Goal: Task Accomplishment & Management: Complete application form

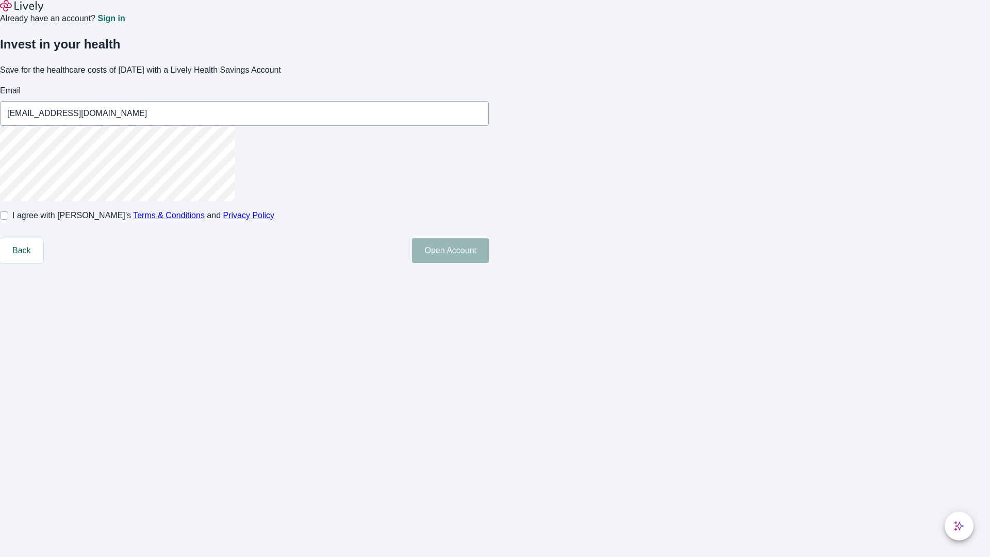
click at [8, 220] on input "I agree with Lively’s Terms & Conditions and Privacy Policy" at bounding box center [4, 215] width 8 height 8
checkbox input "true"
click at [489, 263] on button "Open Account" at bounding box center [450, 250] width 77 height 25
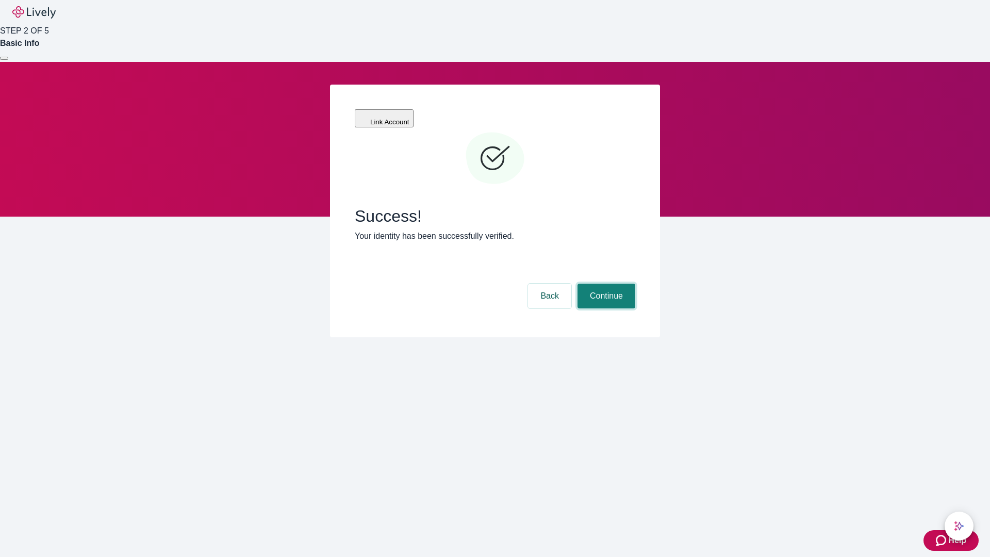
click at [605, 284] on button "Continue" at bounding box center [606, 296] width 58 height 25
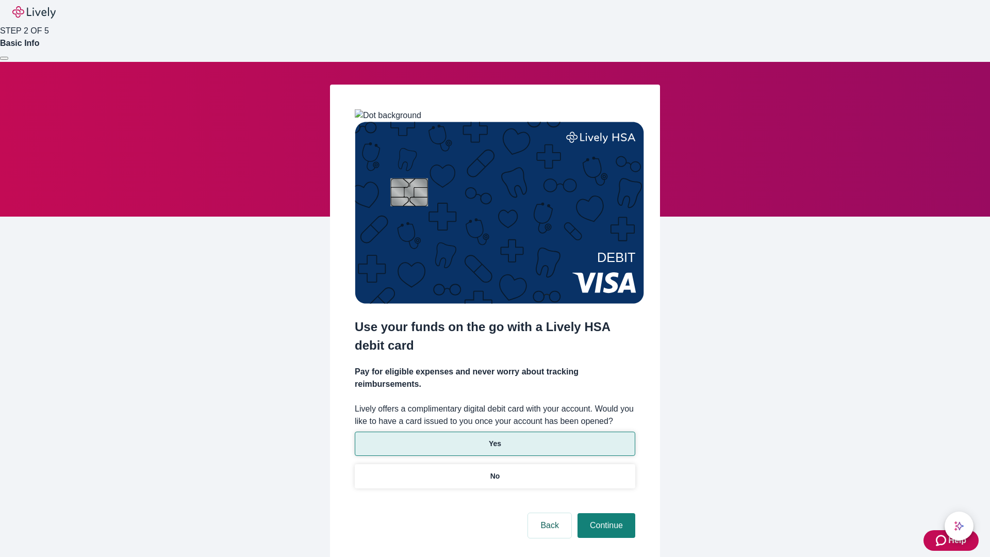
click at [494, 438] on p "Yes" at bounding box center [495, 443] width 12 height 11
click at [605, 513] on button "Continue" at bounding box center [606, 525] width 58 height 25
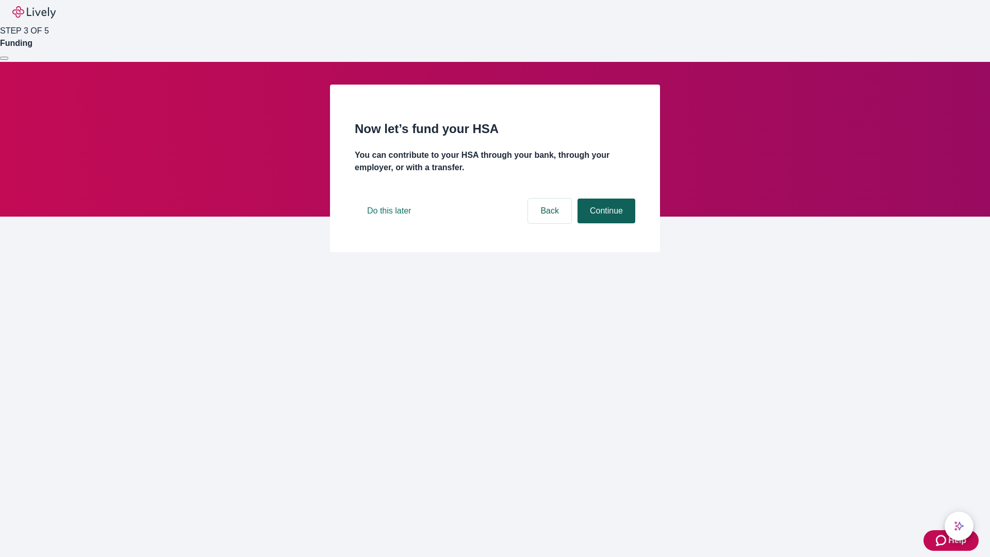
click at [605, 223] on button "Continue" at bounding box center [606, 211] width 58 height 25
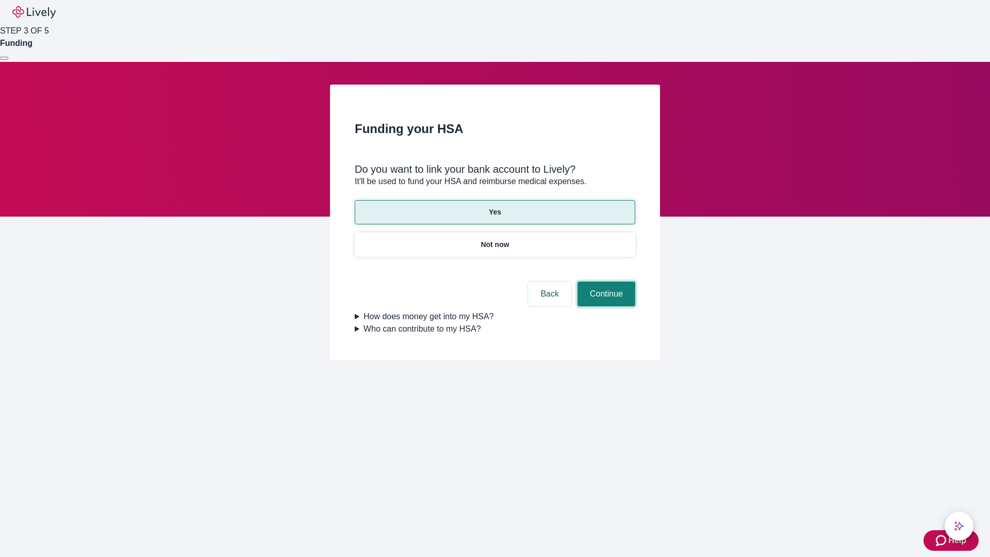
click at [605, 282] on button "Continue" at bounding box center [606, 294] width 58 height 25
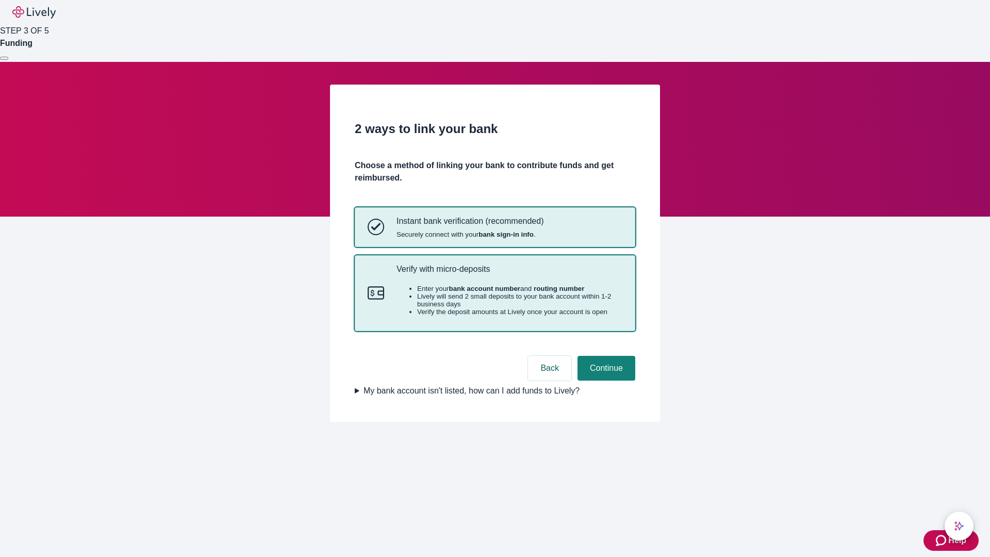
click at [509, 274] on p "Verify with micro-deposits" at bounding box center [509, 269] width 226 height 10
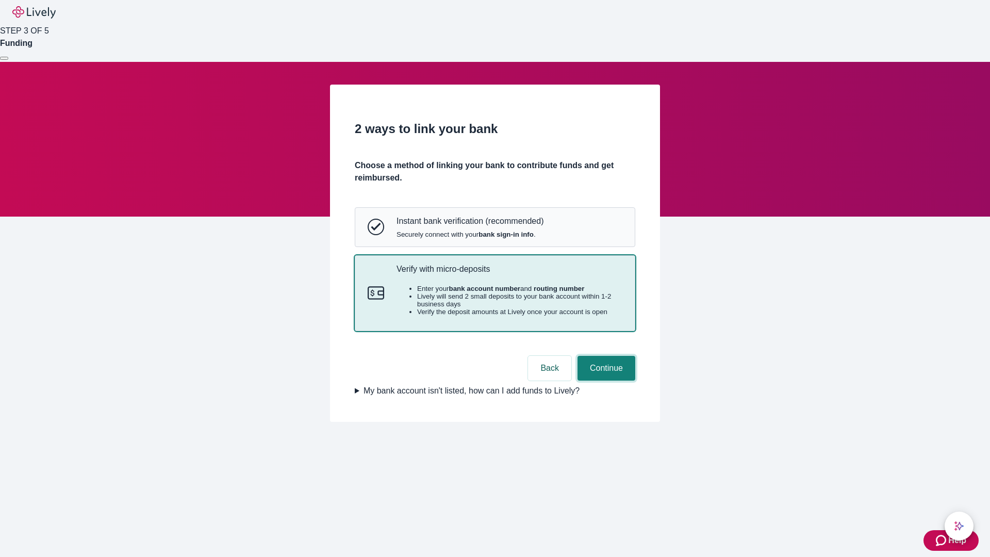
click at [605, 381] on button "Continue" at bounding box center [606, 368] width 58 height 25
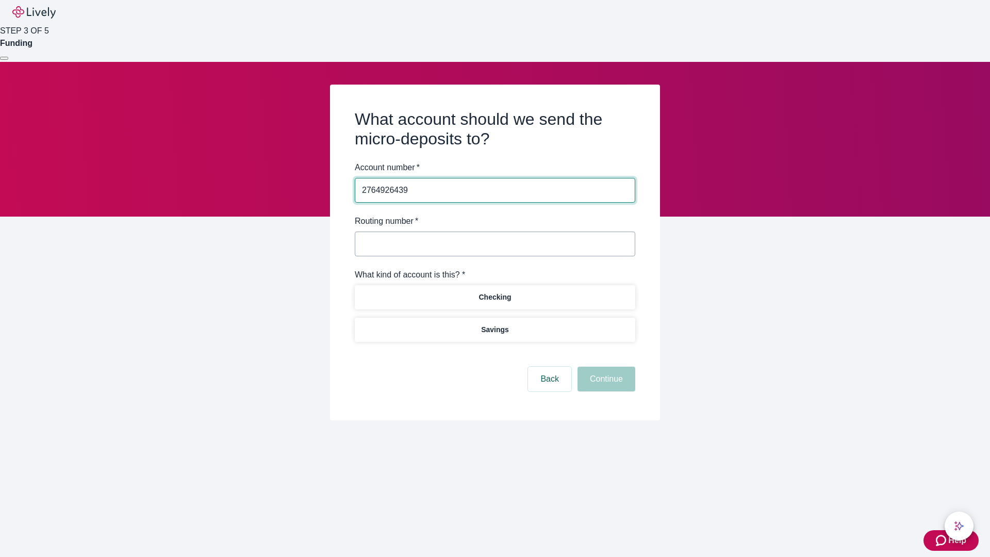
type input "2764926439"
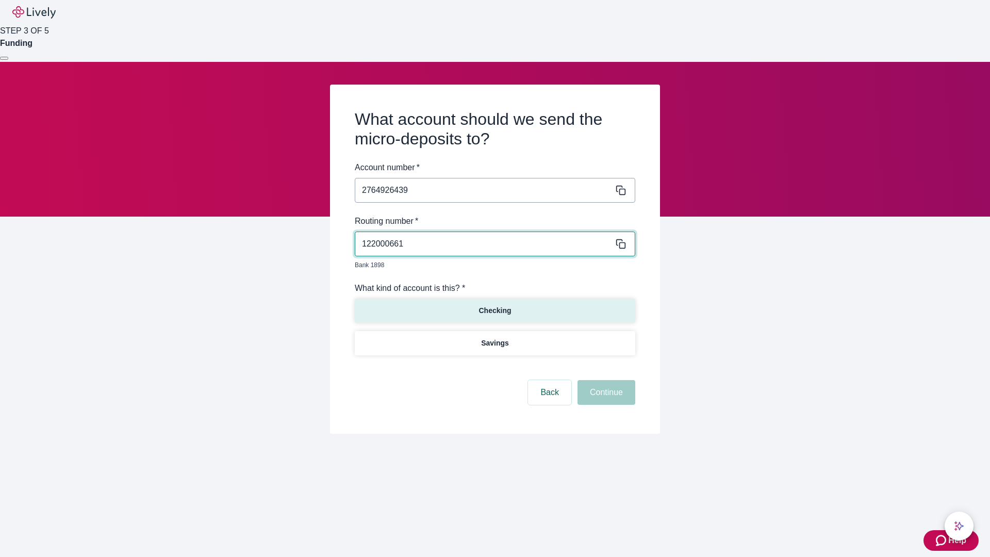
type input "122000661"
click at [494, 305] on p "Checking" at bounding box center [494, 310] width 32 height 11
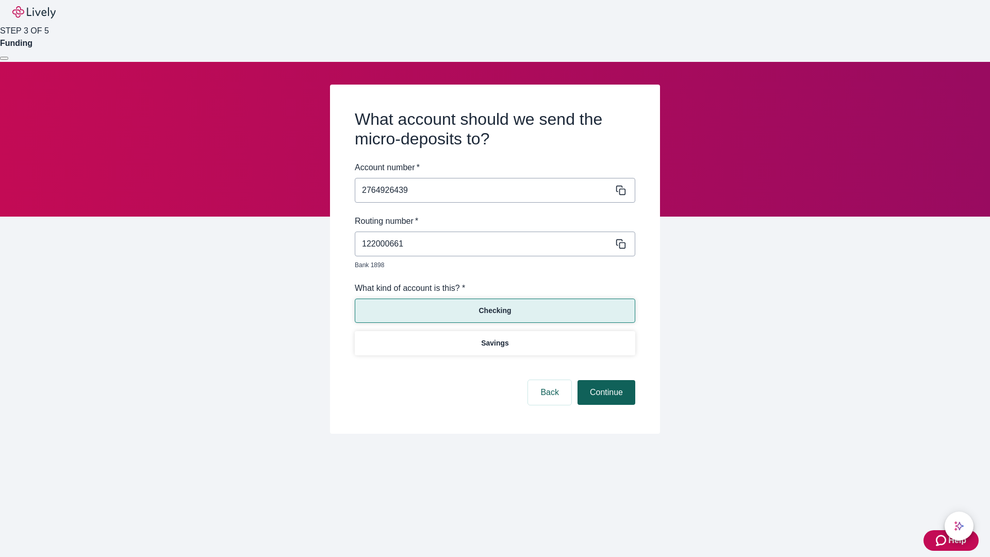
click at [605, 381] on button "Continue" at bounding box center [606, 392] width 58 height 25
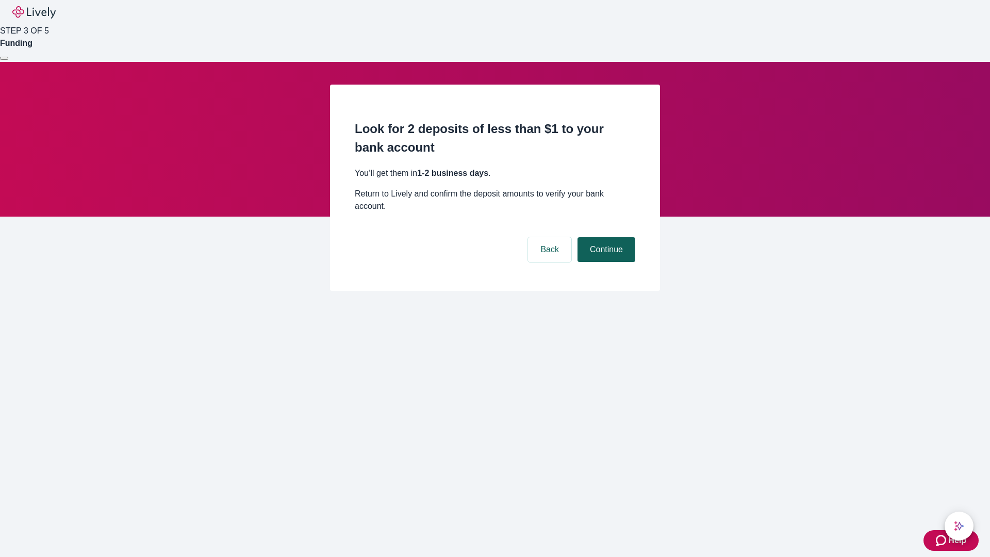
click at [605, 237] on button "Continue" at bounding box center [606, 249] width 58 height 25
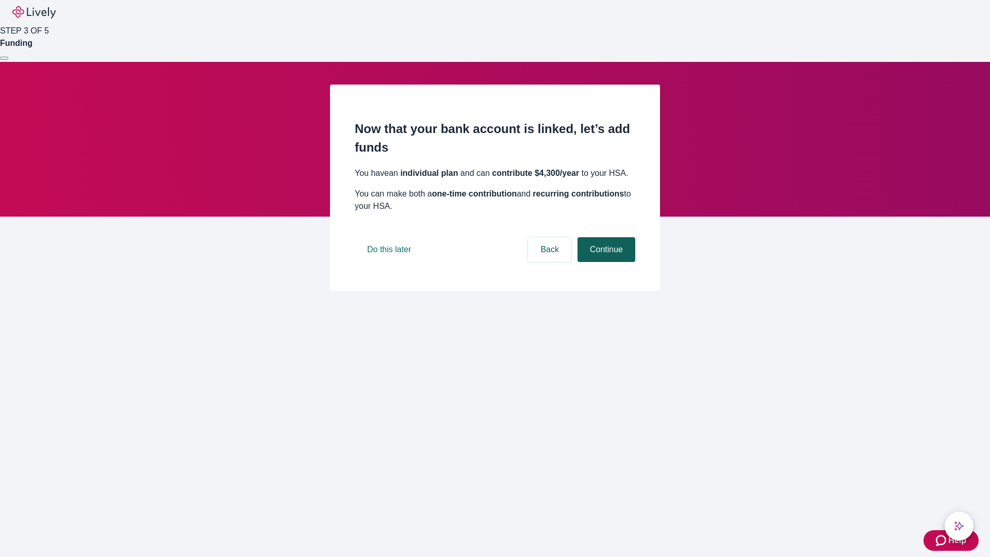
click at [605, 262] on button "Continue" at bounding box center [606, 249] width 58 height 25
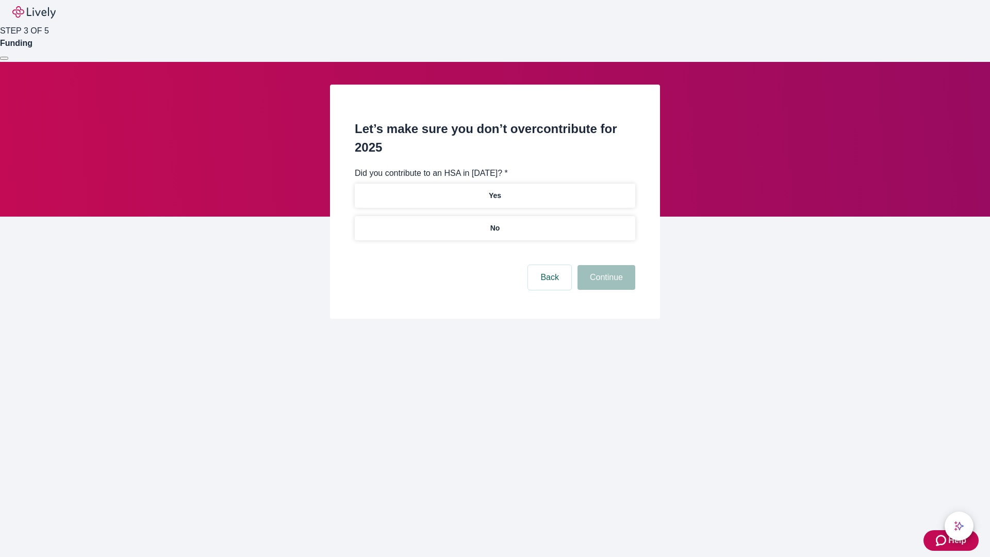
click at [494, 223] on p "No" at bounding box center [495, 228] width 10 height 11
click at [605, 265] on button "Continue" at bounding box center [606, 277] width 58 height 25
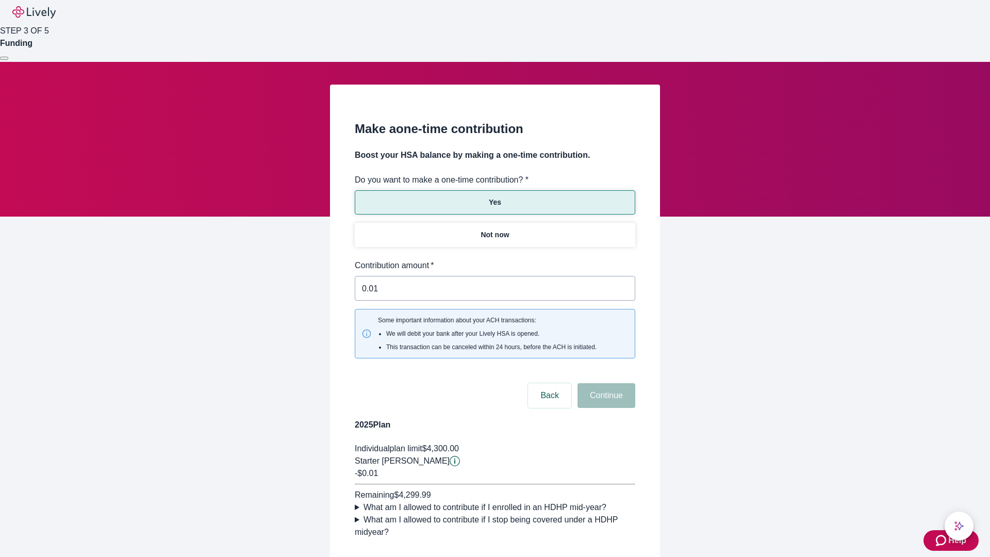
type input "0.01"
click at [605, 383] on button "Continue" at bounding box center [606, 395] width 58 height 25
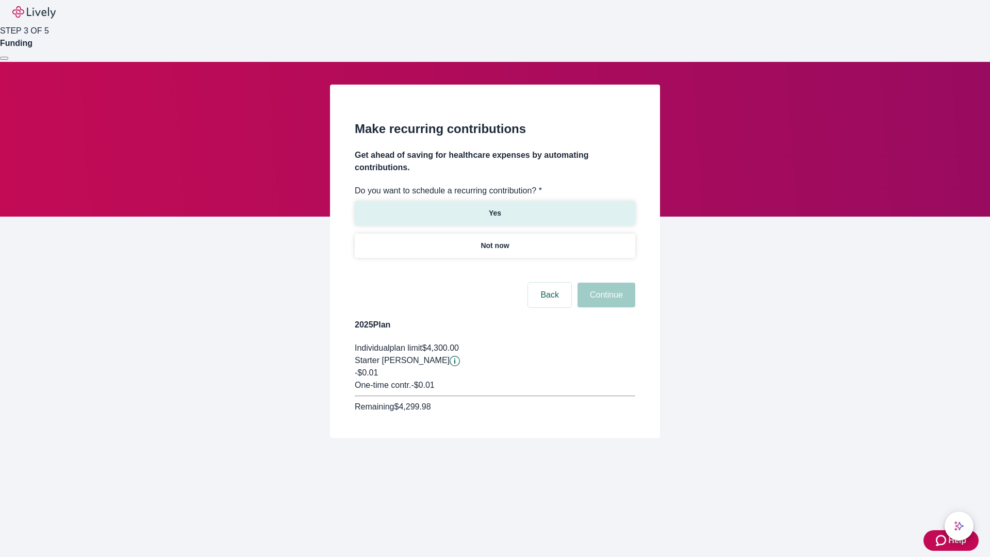
click at [494, 208] on p "Yes" at bounding box center [495, 213] width 12 height 11
click at [494, 270] on body "Help STEP 3 OF 5 Funding Make recurring contributions Get ahead of saving for h…" at bounding box center [495, 243] width 990 height 487
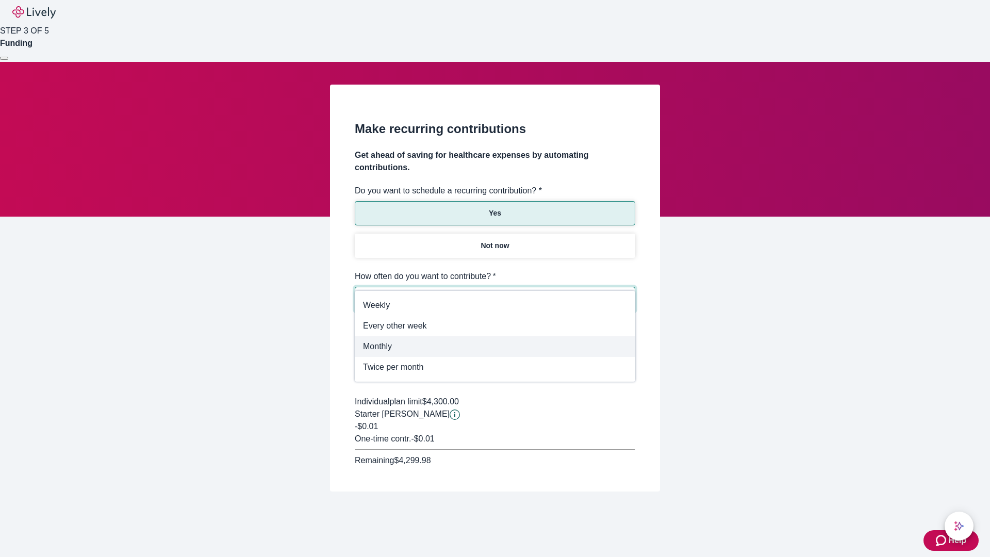
click at [495, 346] on span "Monthly" at bounding box center [495, 346] width 264 height 12
type input "Monthly"
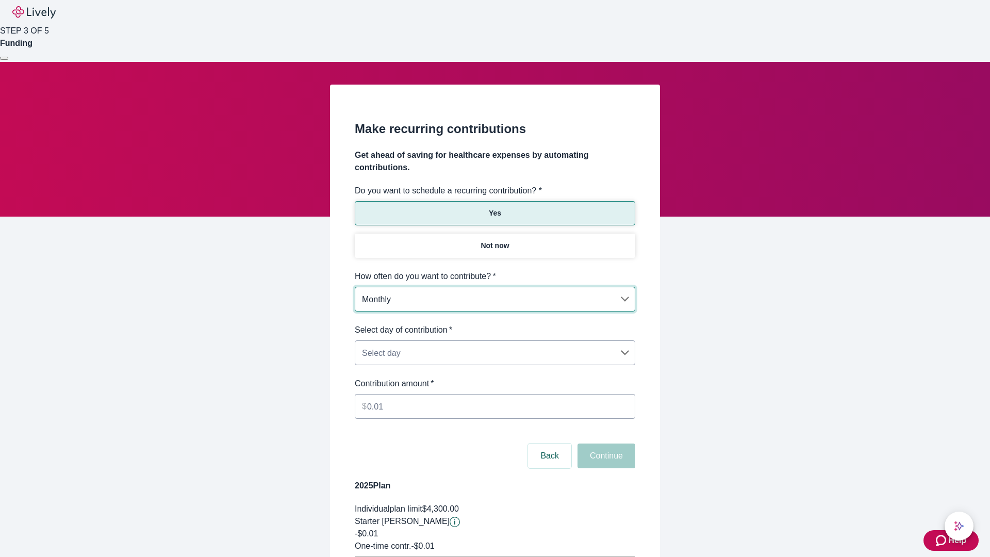
click at [494, 324] on body "Help STEP 3 OF 5 Funding Make recurring contributions Get ahead of saving for h…" at bounding box center [495, 324] width 990 height 648
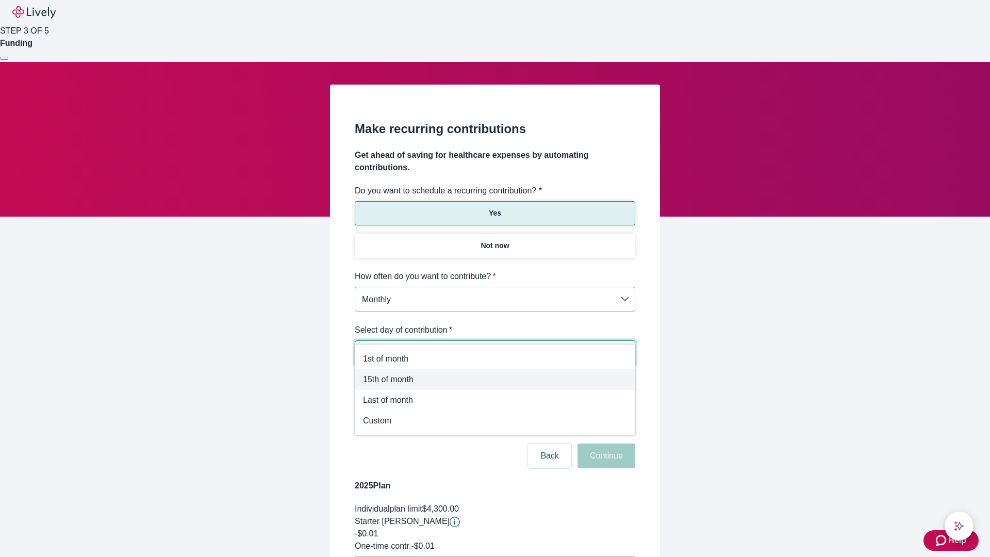
click at [495, 379] on span "15th of month" at bounding box center [495, 379] width 264 height 12
type input "Monthly15th"
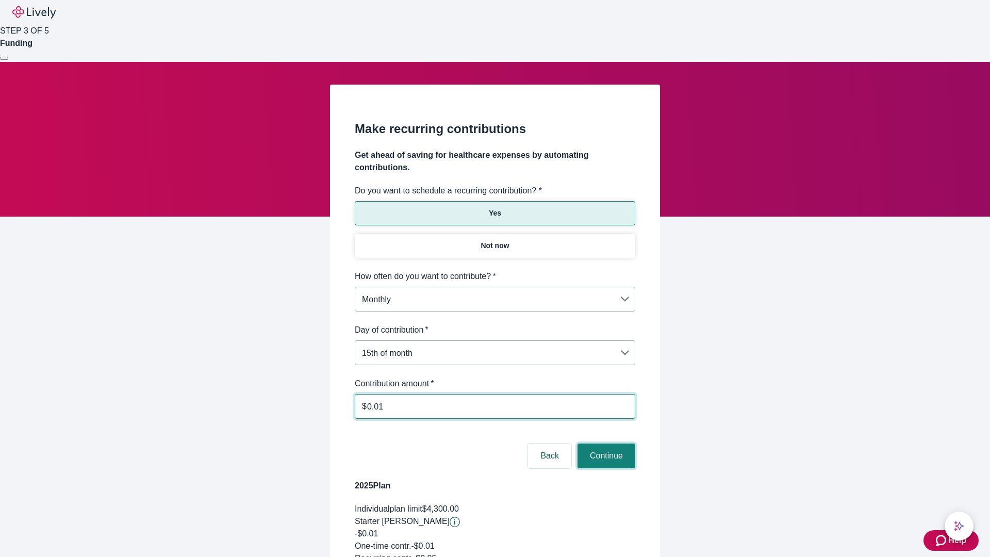
click at [605, 443] on button "Continue" at bounding box center [606, 455] width 58 height 25
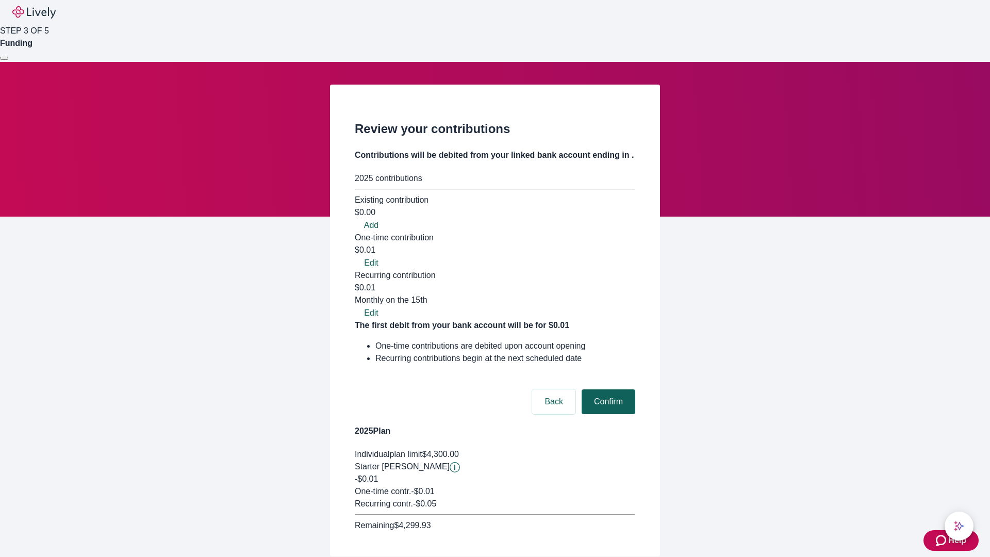
click at [607, 389] on button "Confirm" at bounding box center [609, 401] width 54 height 25
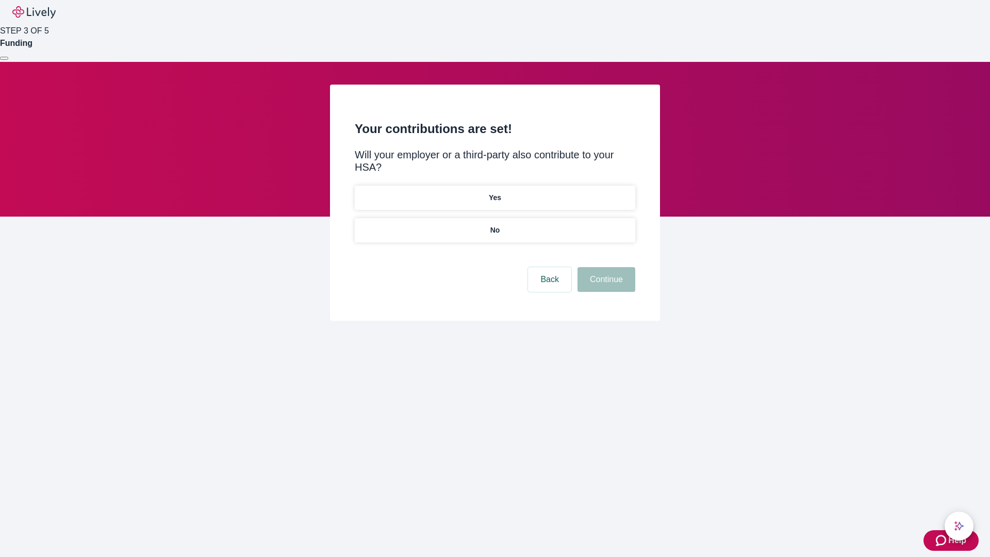
click at [494, 192] on p "Yes" at bounding box center [495, 197] width 12 height 11
click at [605, 267] on button "Continue" at bounding box center [606, 279] width 58 height 25
